Goal: Task Accomplishment & Management: Use online tool/utility

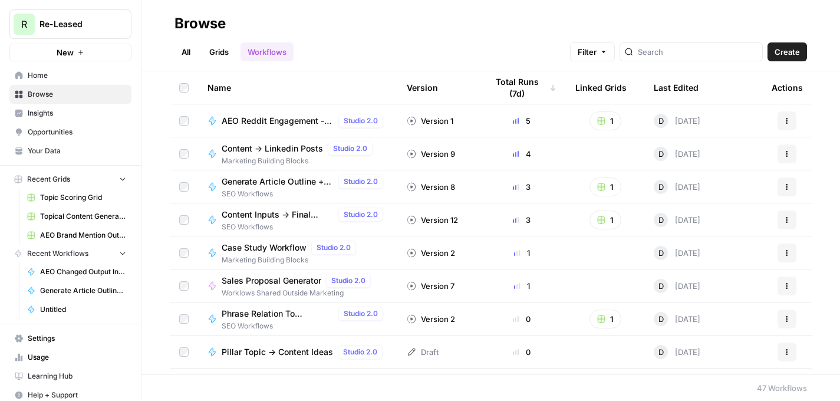
click at [62, 131] on span "Opportunities" at bounding box center [77, 132] width 98 height 11
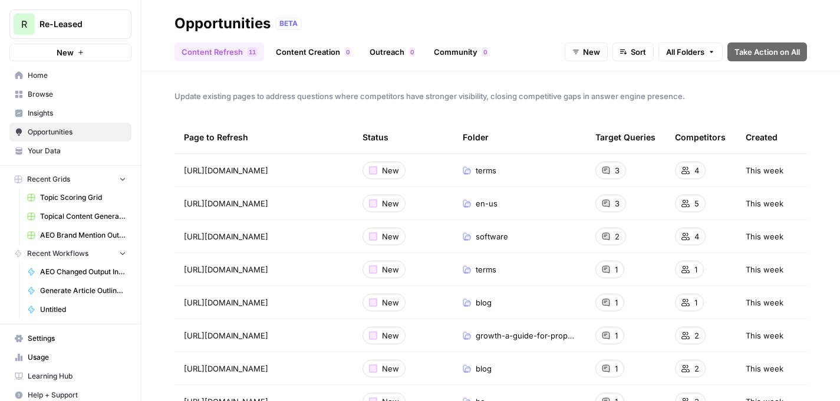
click at [65, 110] on span "Insights" at bounding box center [77, 113] width 98 height 11
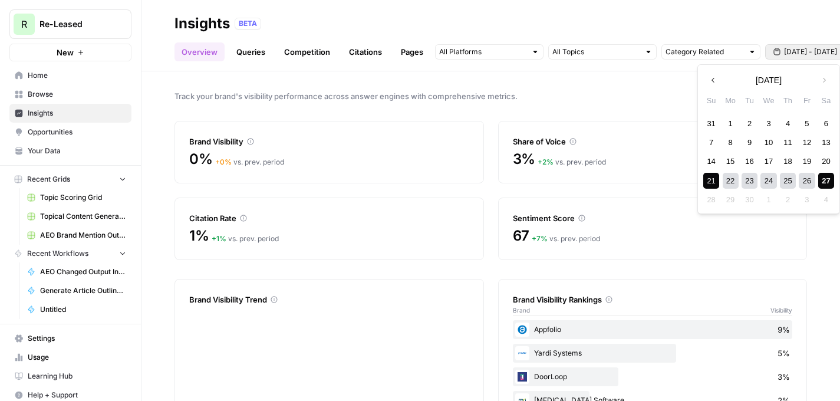
click at [802, 53] on span "[DATE] - [DATE]" at bounding box center [810, 52] width 53 height 11
click at [807, 181] on div "26" at bounding box center [807, 181] width 16 height 16
click at [824, 180] on div "27" at bounding box center [826, 181] width 16 height 16
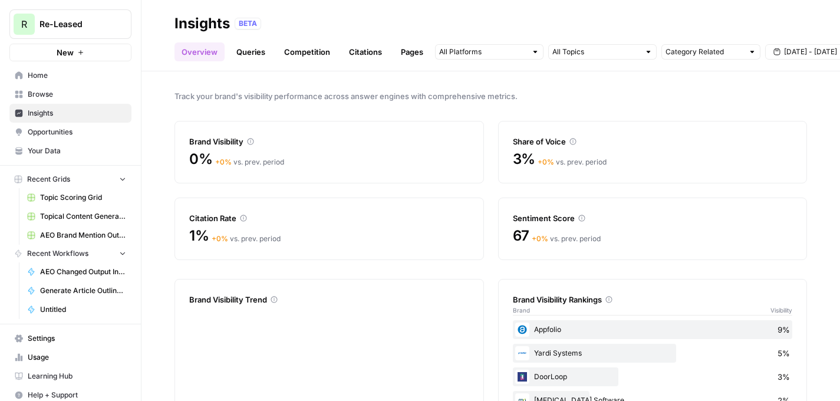
click at [259, 51] on link "Queries" at bounding box center [250, 51] width 43 height 19
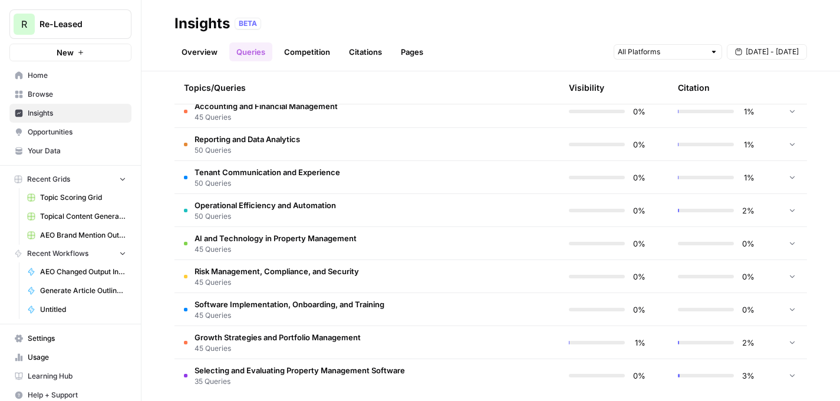
scroll to position [361, 0]
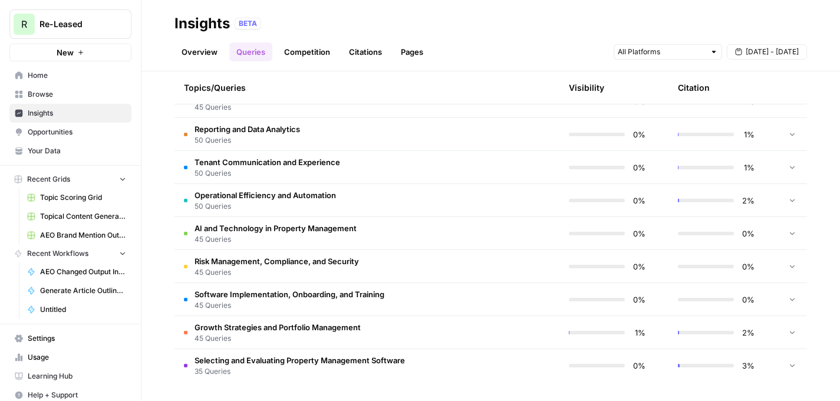
click at [268, 331] on span "Growth Strategies and Portfolio Management" at bounding box center [278, 327] width 166 height 12
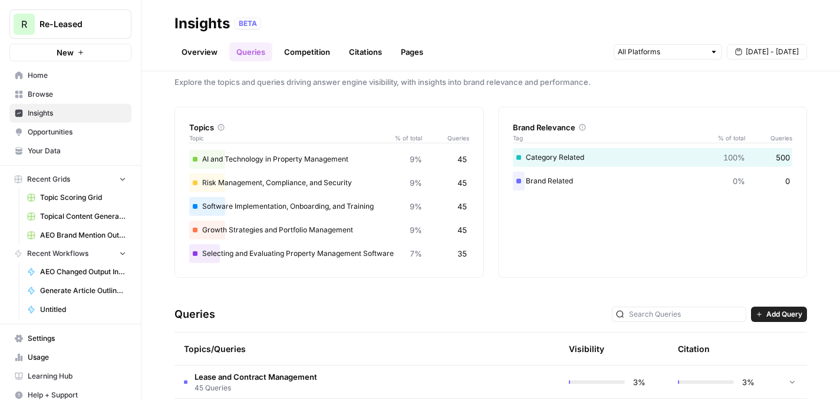
scroll to position [0, 0]
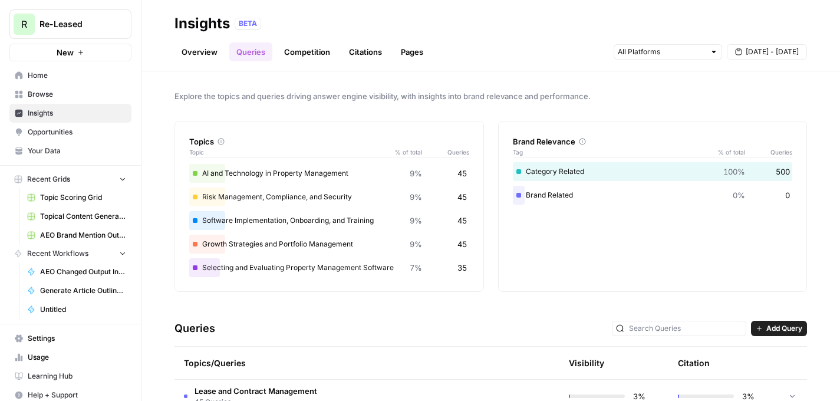
click at [291, 51] on link "Competition" at bounding box center [307, 51] width 60 height 19
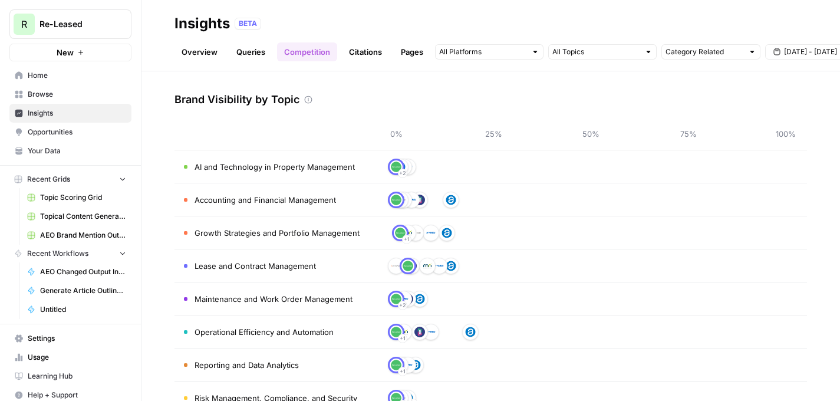
scroll to position [60, 0]
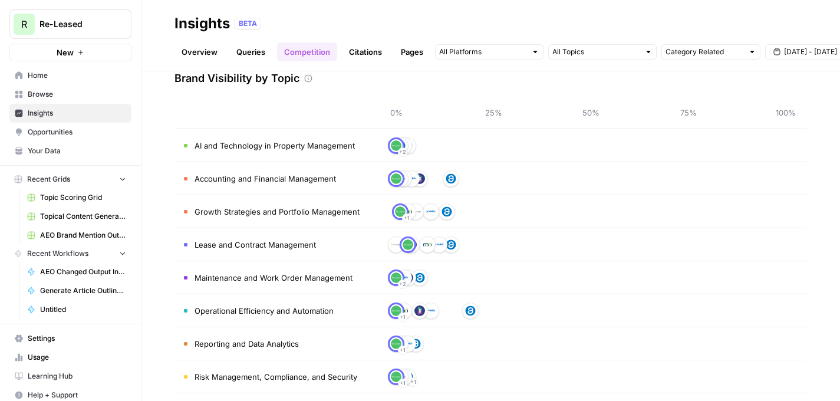
click at [264, 309] on span "Operational Efficiency and Automation" at bounding box center [264, 311] width 139 height 12
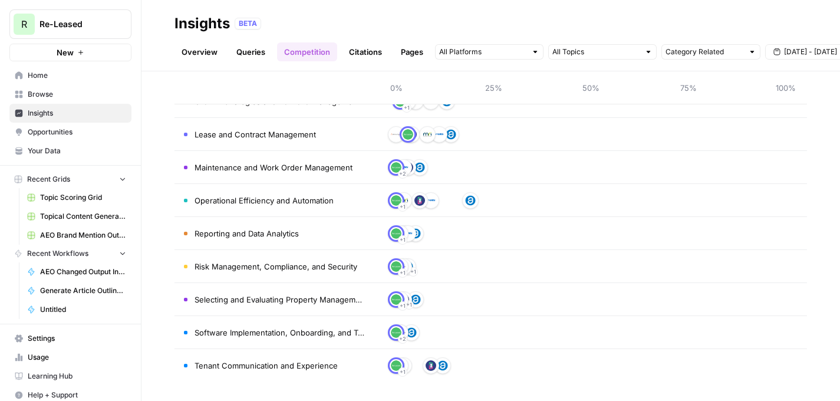
scroll to position [0, 0]
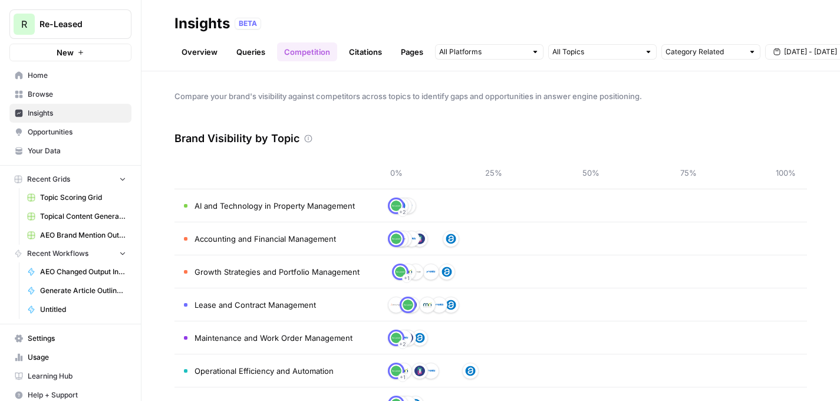
click at [367, 48] on link "Citations" at bounding box center [365, 51] width 47 height 19
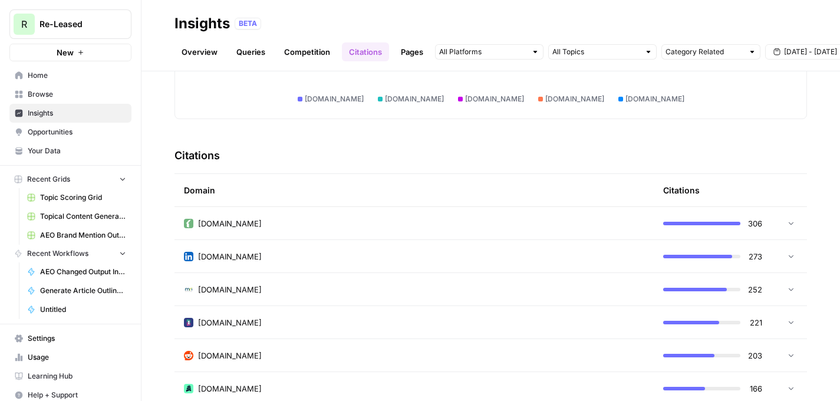
scroll to position [223, 0]
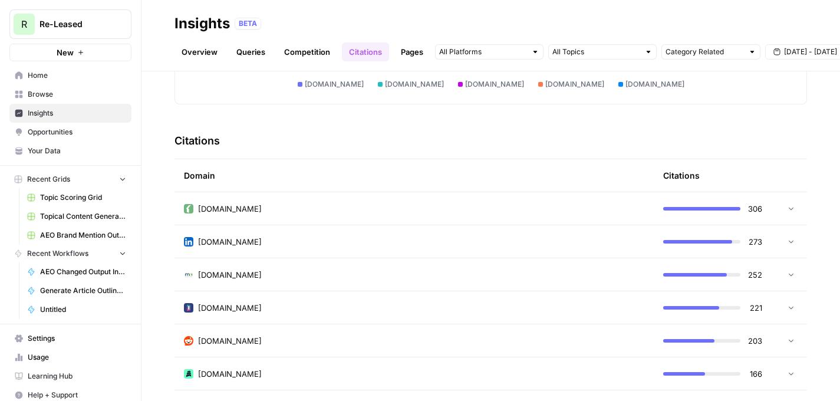
click at [787, 211] on icon at bounding box center [791, 208] width 8 height 8
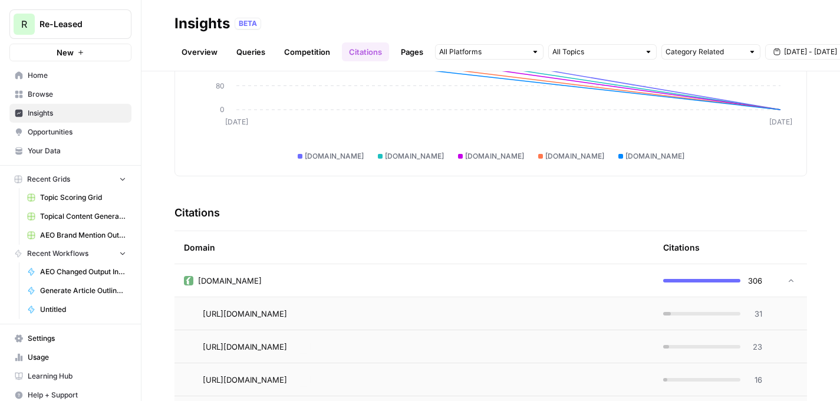
scroll to position [146, 0]
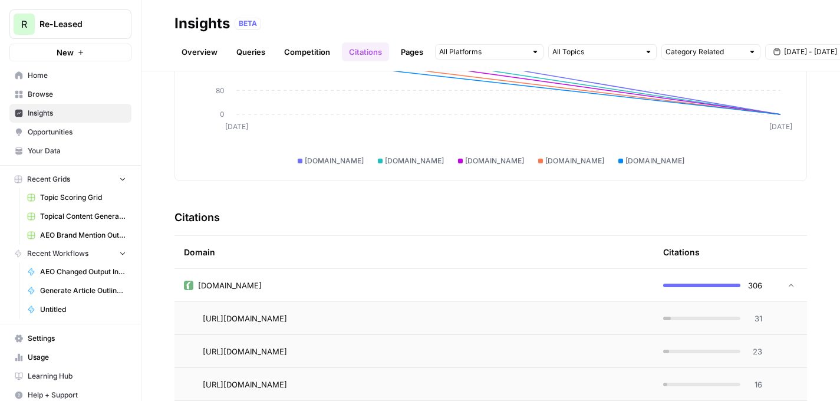
click at [784, 283] on div at bounding box center [788, 285] width 14 height 8
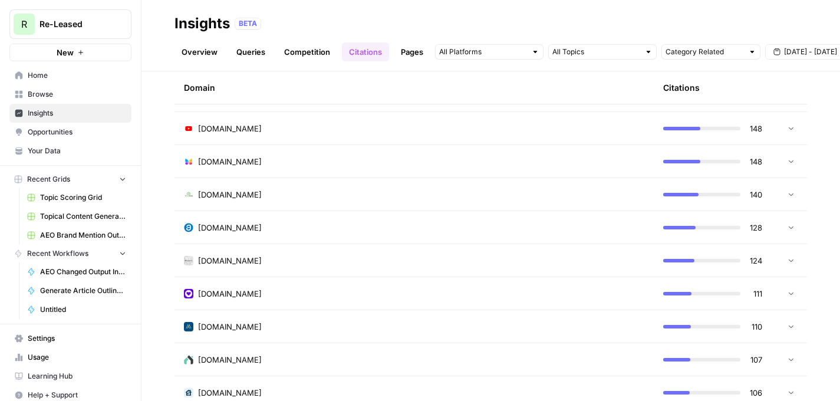
scroll to position [472, 0]
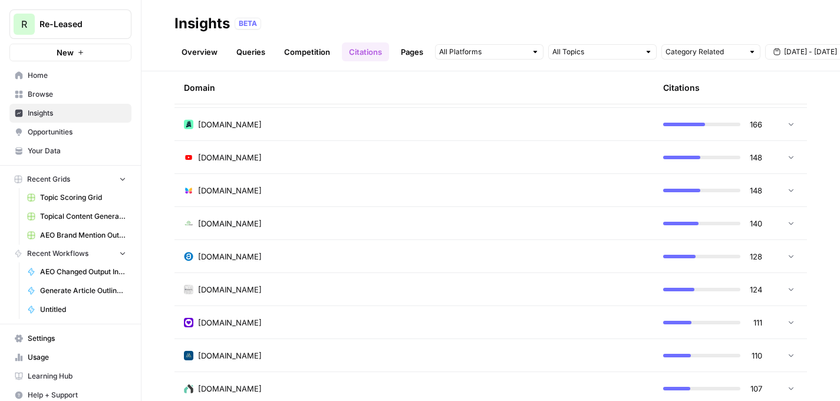
click at [237, 190] on span "[DOMAIN_NAME]" at bounding box center [230, 190] width 64 height 12
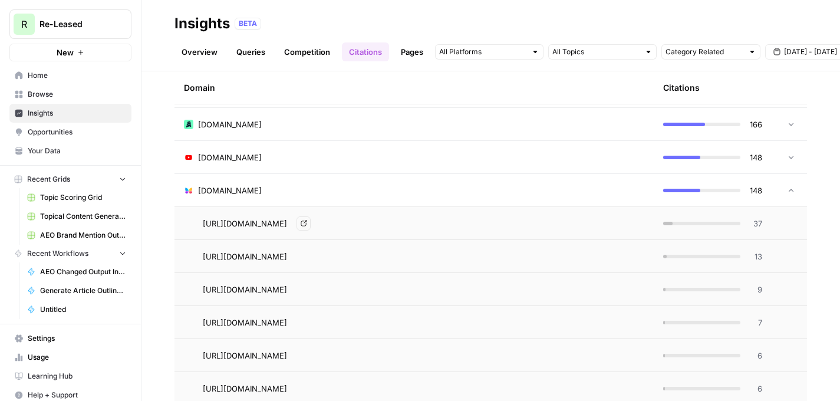
click at [306, 223] on icon "Go to page https://butterflymx.com/blog/property-management-automation/" at bounding box center [304, 223] width 6 height 6
click at [47, 133] on span "Opportunities" at bounding box center [77, 132] width 98 height 11
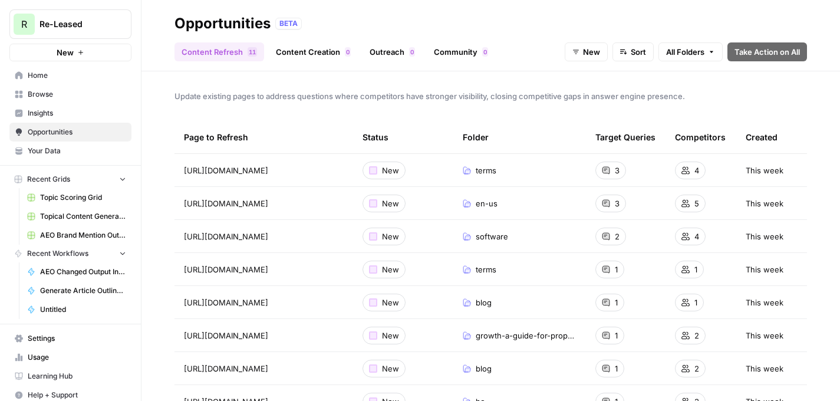
click at [394, 51] on link "Outreach 0" at bounding box center [392, 51] width 60 height 19
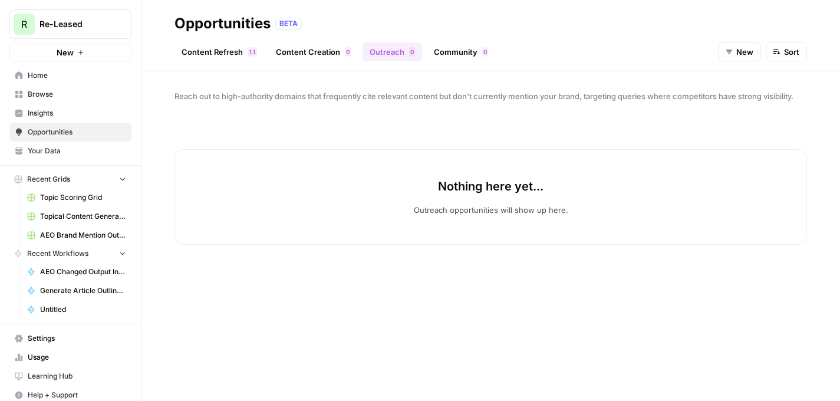
click at [45, 71] on span "Home" at bounding box center [77, 75] width 98 height 11
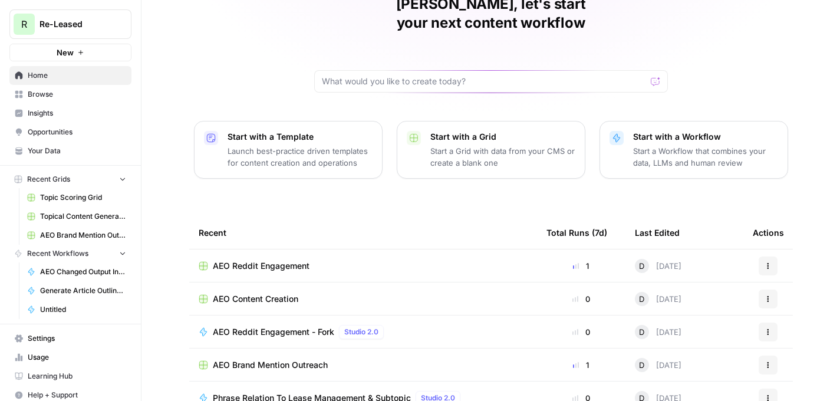
scroll to position [75, 0]
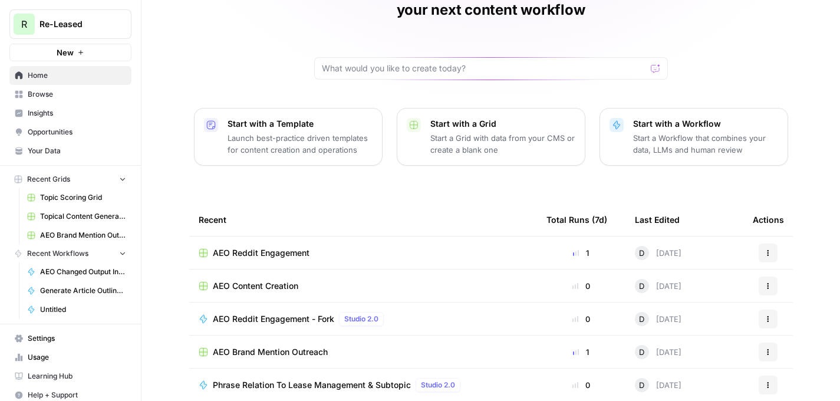
click at [268, 346] on span "AEO Brand Mention Outreach" at bounding box center [270, 352] width 115 height 12
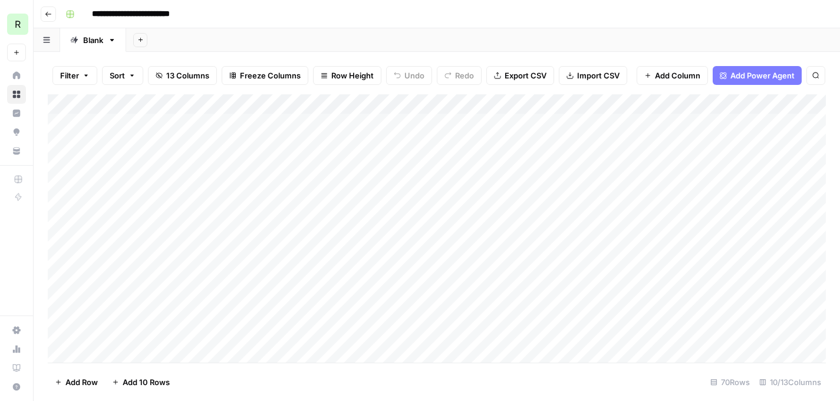
click at [585, 122] on div "Add Column" at bounding box center [437, 228] width 778 height 268
click at [585, 122] on textarea "**********" at bounding box center [619, 124] width 189 height 17
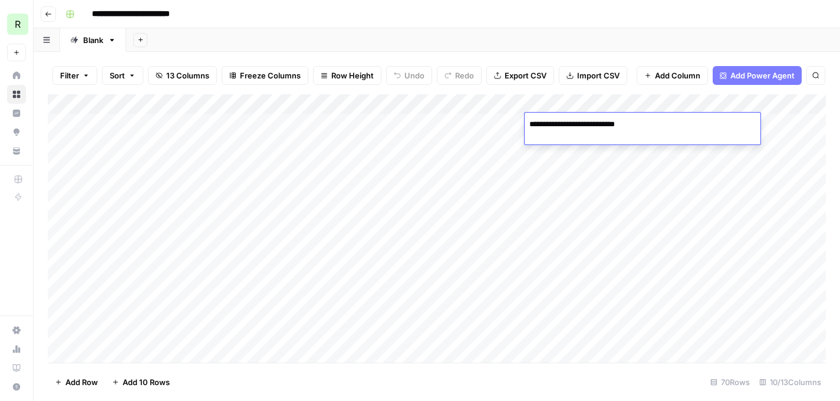
click at [585, 122] on textarea "**********" at bounding box center [619, 124] width 189 height 17
click at [338, 124] on div "Add Column" at bounding box center [437, 228] width 778 height 268
